Goal: Obtain resource: Download file/media

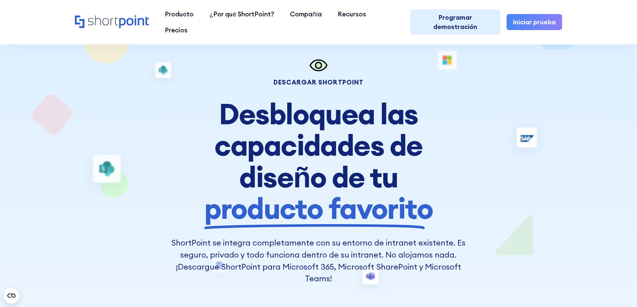
scroll to position [33, 0]
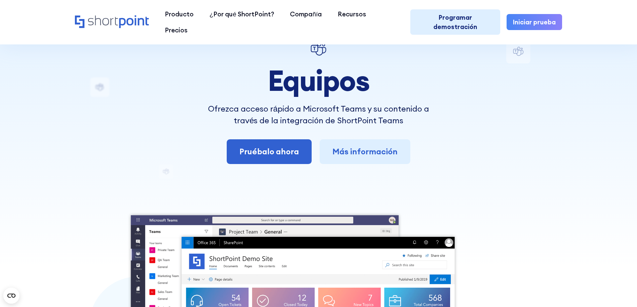
scroll to position [33, 0]
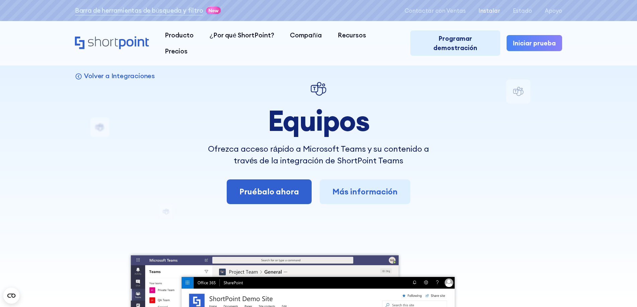
click at [494, 10] on font "Instalar" at bounding box center [490, 10] width 22 height 7
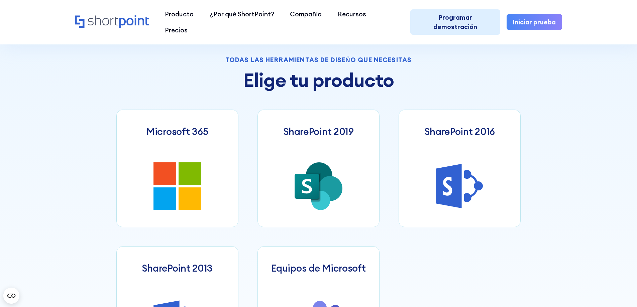
scroll to position [335, 0]
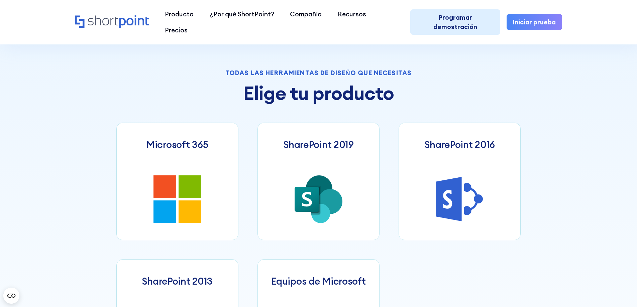
click at [539, 115] on div "Todas las herramientas de diseño que necesitas Elige tu producto Microsoft 365 …" at bounding box center [318, 248] width 637 height 548
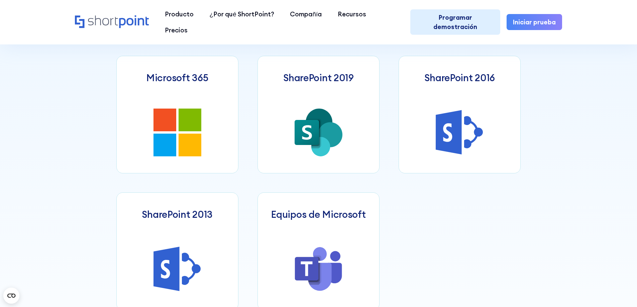
scroll to position [268, 0]
